Goal: Information Seeking & Learning: Learn about a topic

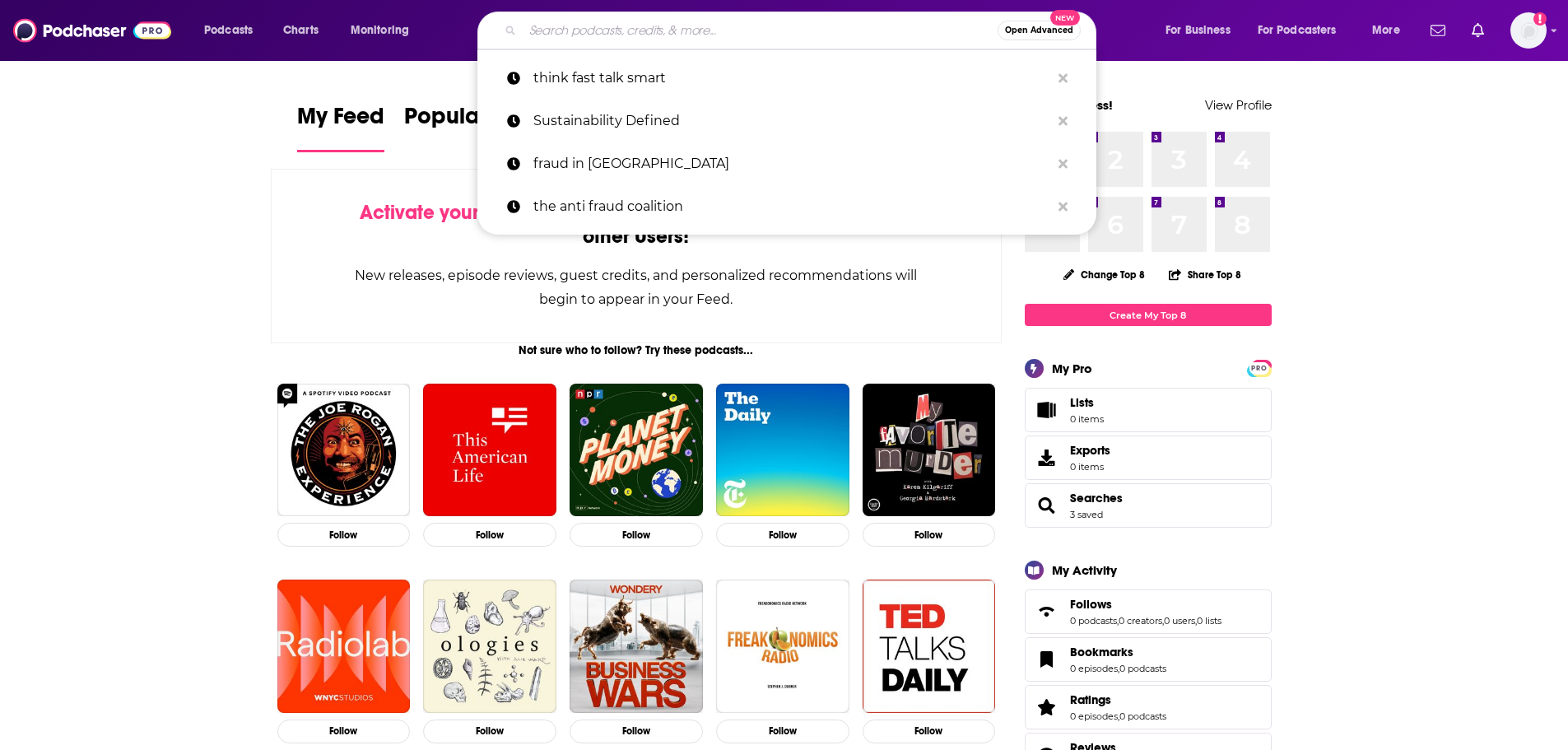
click at [624, 38] on input "Search podcasts, credits, & more..." at bounding box center [760, 31] width 475 height 26
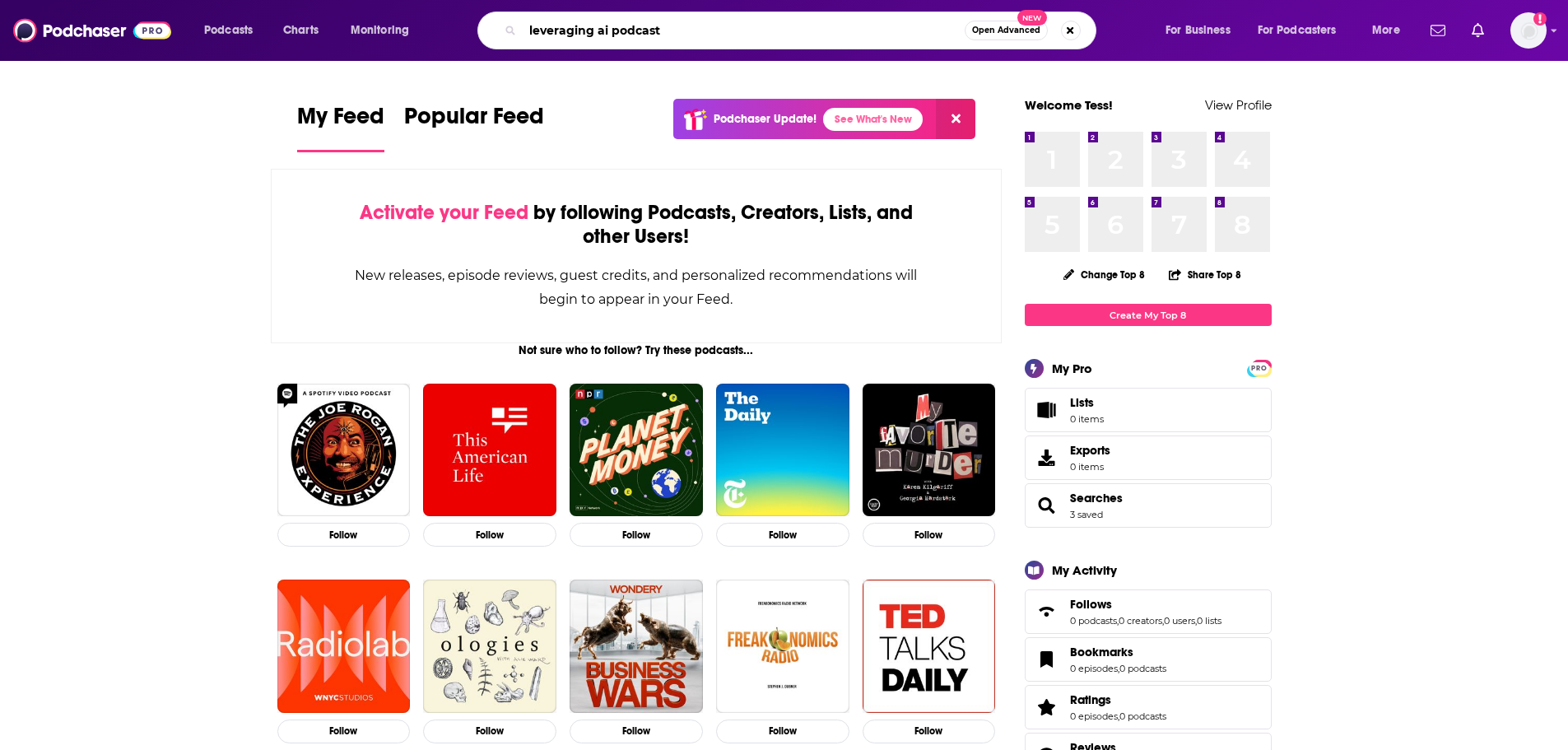
type input "leveraging ai podcast"
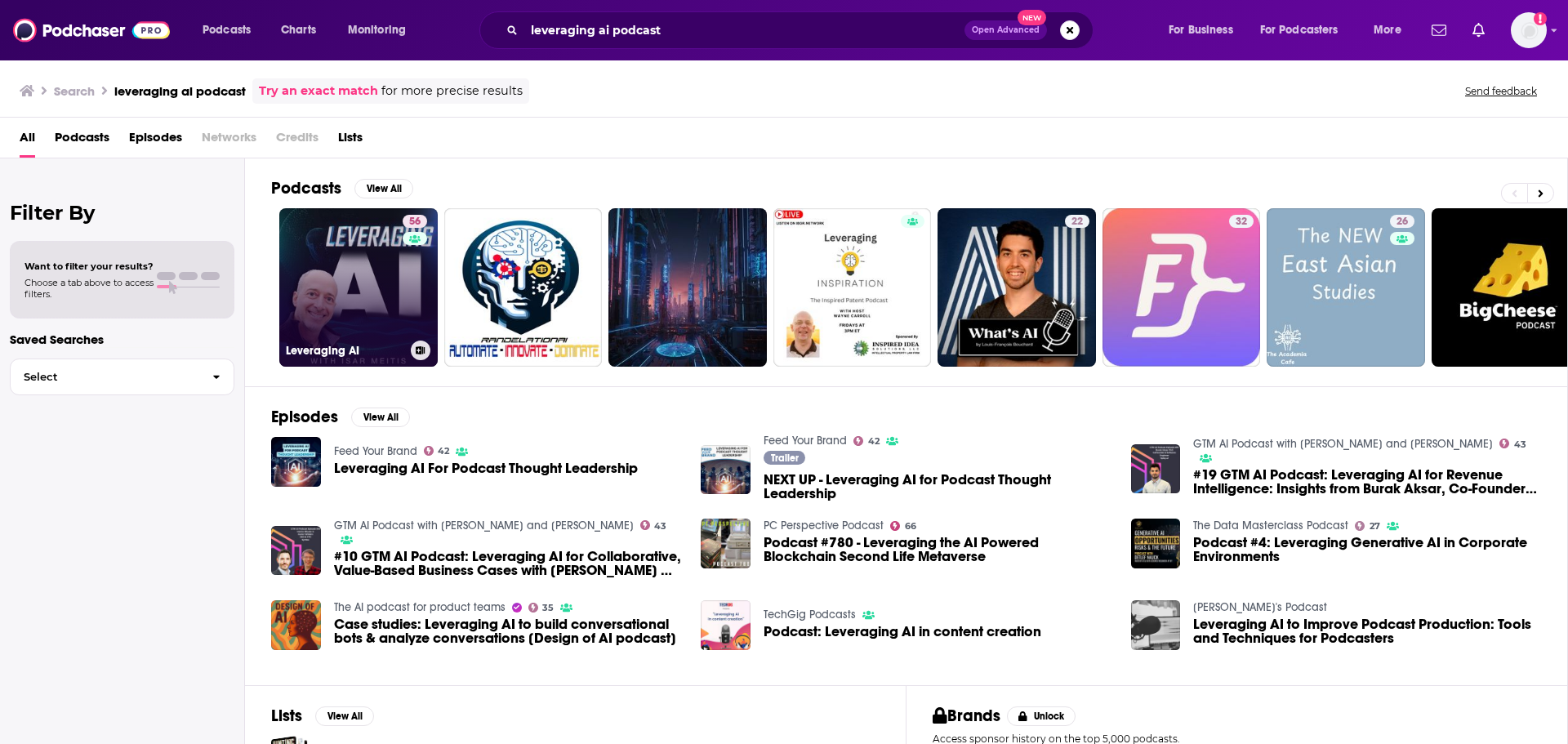
click at [333, 266] on link "56 Leveraging AI" at bounding box center [358, 287] width 158 height 158
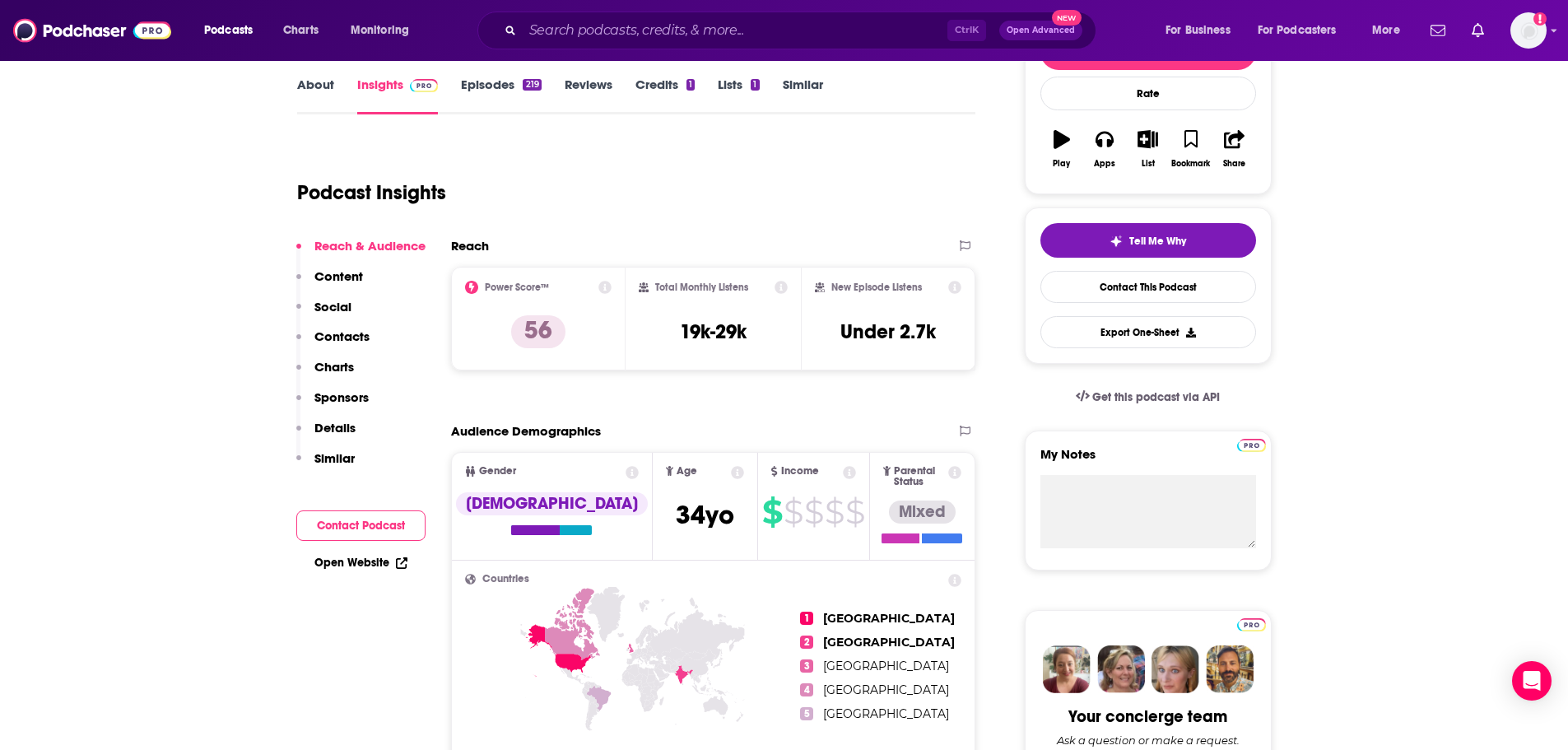
scroll to position [247, 0]
